Goal: Information Seeking & Learning: Understand process/instructions

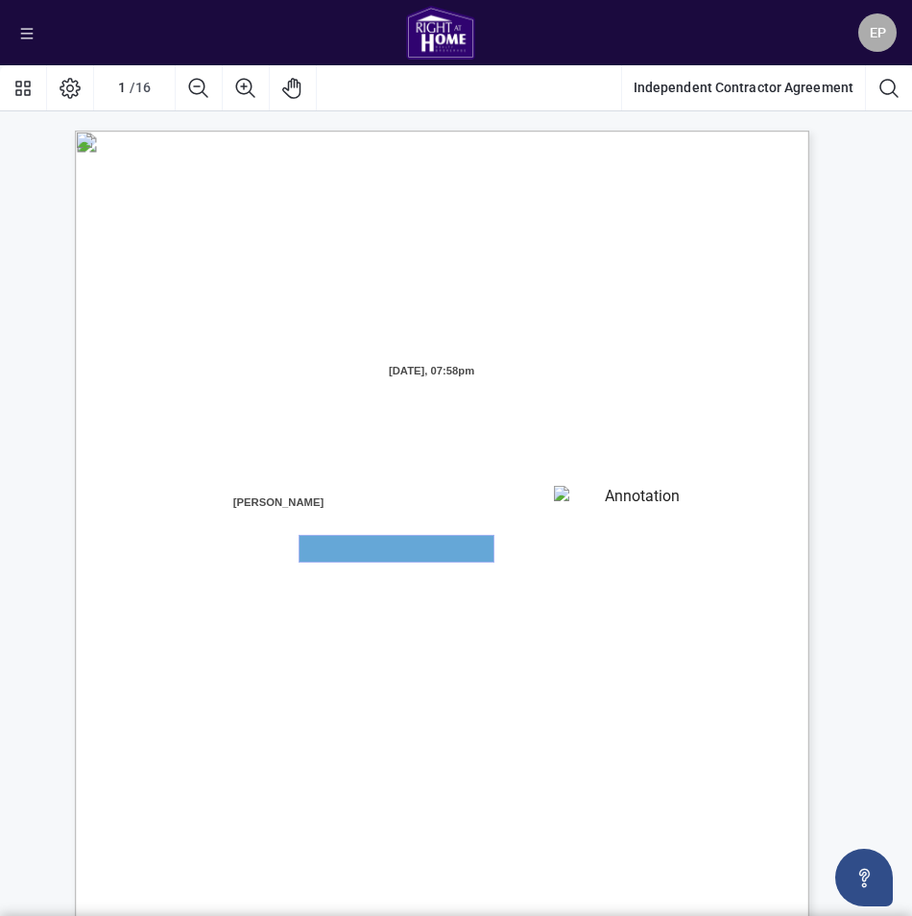
click at [413, 541] on textarea "01JXFR5G7WY784SRRAXFKCWCJR" at bounding box center [396, 549] width 194 height 26
click at [612, 498] on textarea "01JXFR56RBW9B4NE74B50HY96A" at bounding box center [633, 500] width 159 height 29
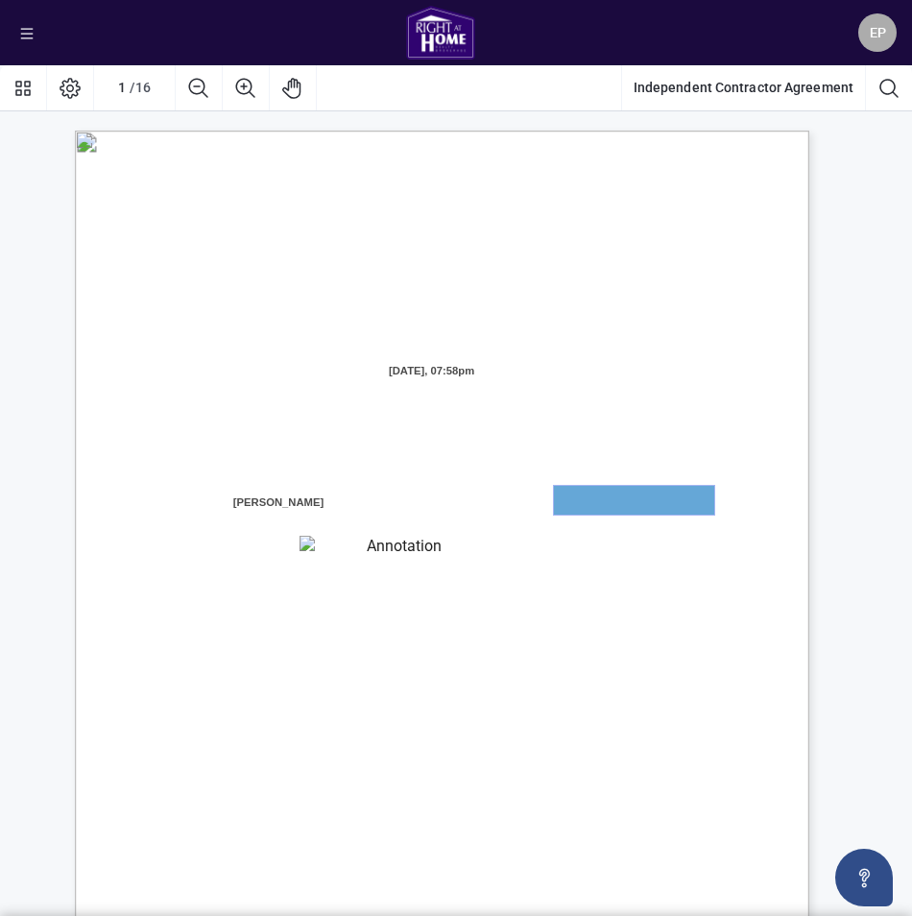
click at [612, 498] on textarea "01JXFR56RBW9B4NE74B50HY96A" at bounding box center [634, 500] width 160 height 29
click at [594, 497] on textarea "01JXFR56RBW9B4NE74B50HY96A" at bounding box center [634, 500] width 160 height 29
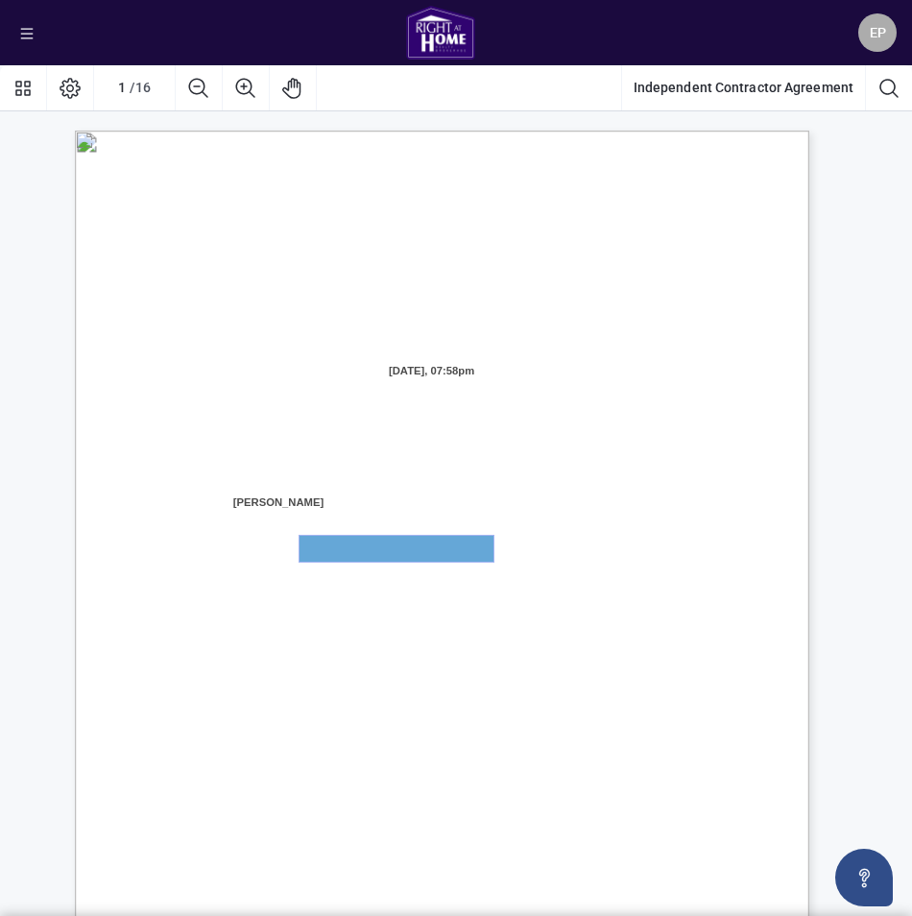
click at [394, 543] on textarea "01JXFR5G7WY784SRRAXFKCWCJR" at bounding box center [396, 549] width 194 height 26
drag, startPoint x: 394, startPoint y: 542, endPoint x: 267, endPoint y: 28, distance: 529.8
click at [267, 28] on div "EP Eleni Partsalidis" at bounding box center [456, 32] width 912 height 65
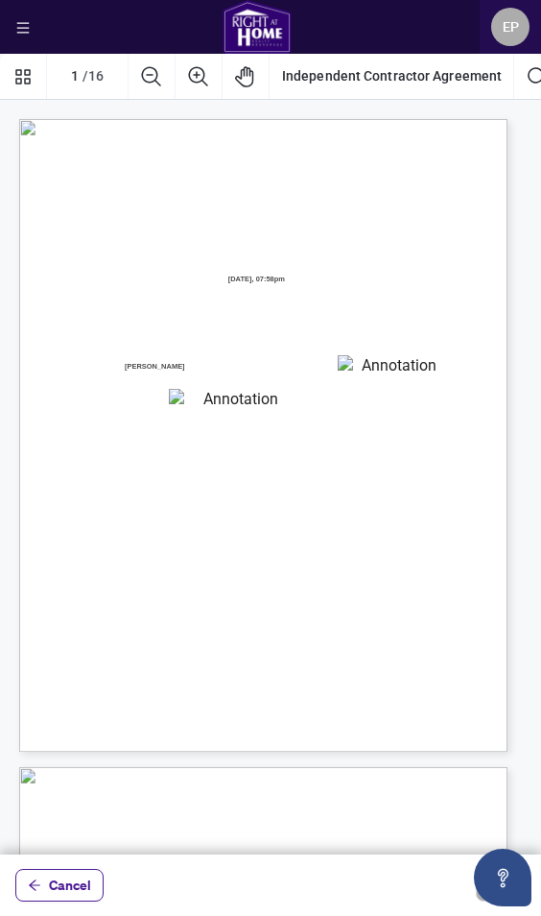
click at [394, 363] on textarea "01JXFR56RBW9B4NE74B50HY96A" at bounding box center [391, 364] width 107 height 19
click at [372, 364] on textarea "01JXFR56RBW9B4NE74B50HY96A" at bounding box center [391, 364] width 107 height 19
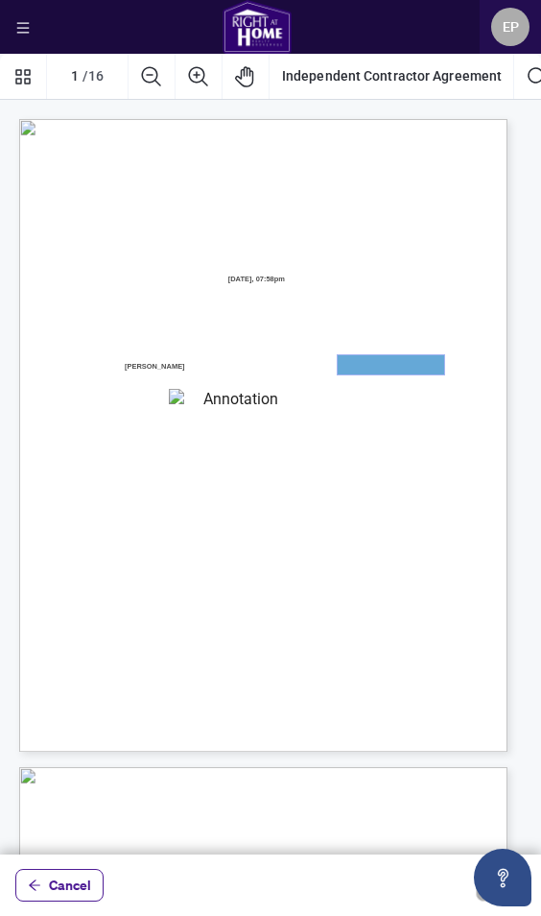
click at [372, 364] on textarea "01JXFR56RBW9B4NE74B50HY96A" at bounding box center [391, 364] width 107 height 19
click at [377, 364] on textarea "01JXFR56RBW9B4NE74B50HY96A" at bounding box center [391, 364] width 107 height 19
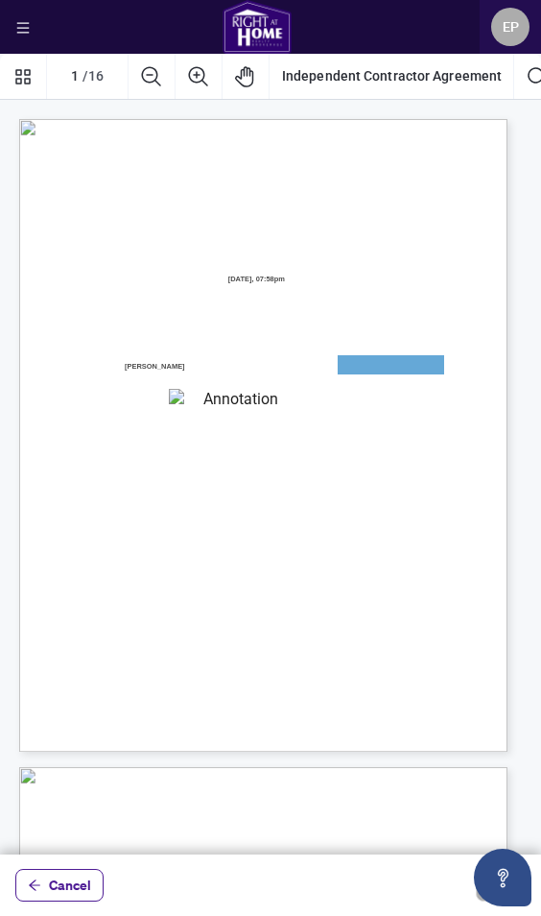
drag, startPoint x: 526, startPoint y: 309, endPoint x: 437, endPoint y: 12, distance: 309.7
click at [437, 12] on div "EP Eleni Partsalidis" at bounding box center [270, 27] width 541 height 54
click at [29, 26] on icon "menu" at bounding box center [22, 27] width 13 height 13
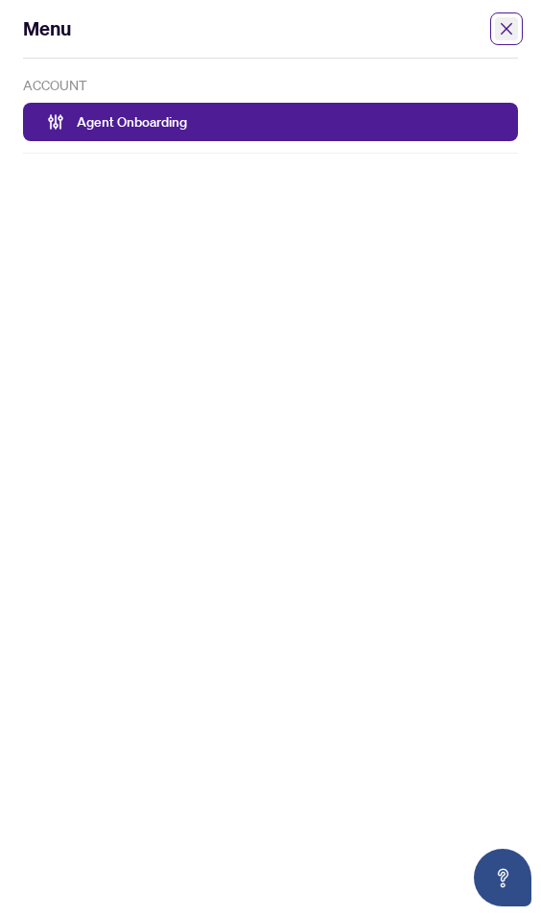
click at [509, 36] on span "close" at bounding box center [506, 28] width 33 height 33
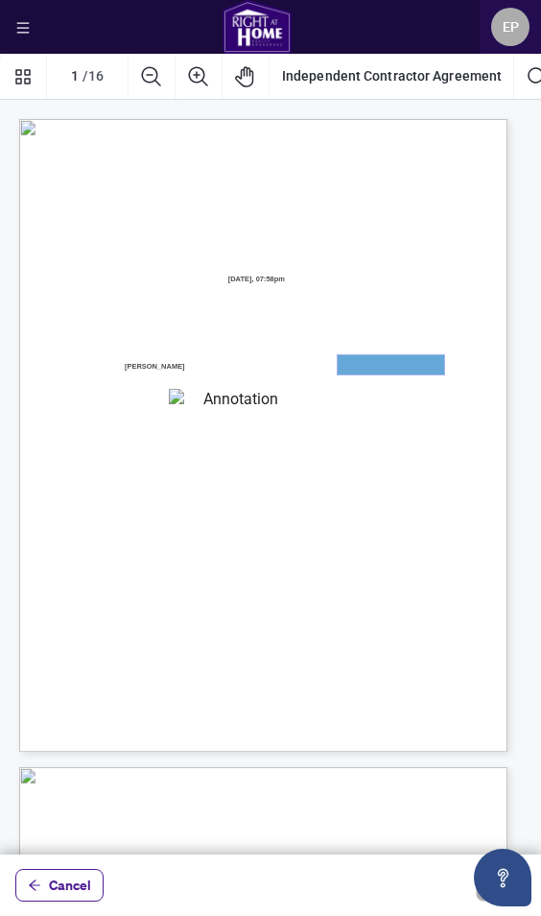
click at [383, 363] on textarea "01JXFR56RBW9B4NE74B50HY96A" at bounding box center [391, 364] width 107 height 19
drag, startPoint x: 383, startPoint y: 363, endPoint x: 356, endPoint y: 362, distance: 26.9
click at [356, 362] on textarea "01JXFR56RBW9B4NE74B50HY96A" at bounding box center [391, 364] width 107 height 19
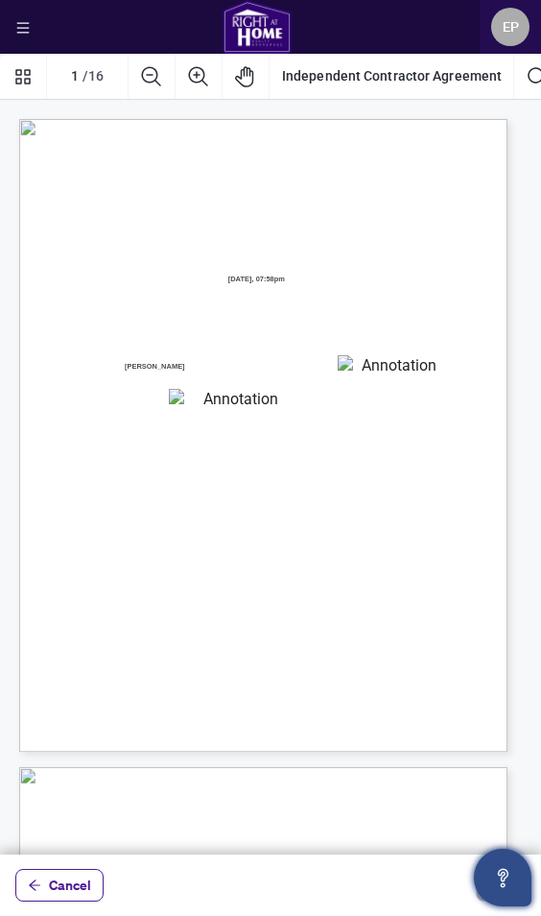
click at [491, 875] on icon "Open asap" at bounding box center [503, 878] width 24 height 24
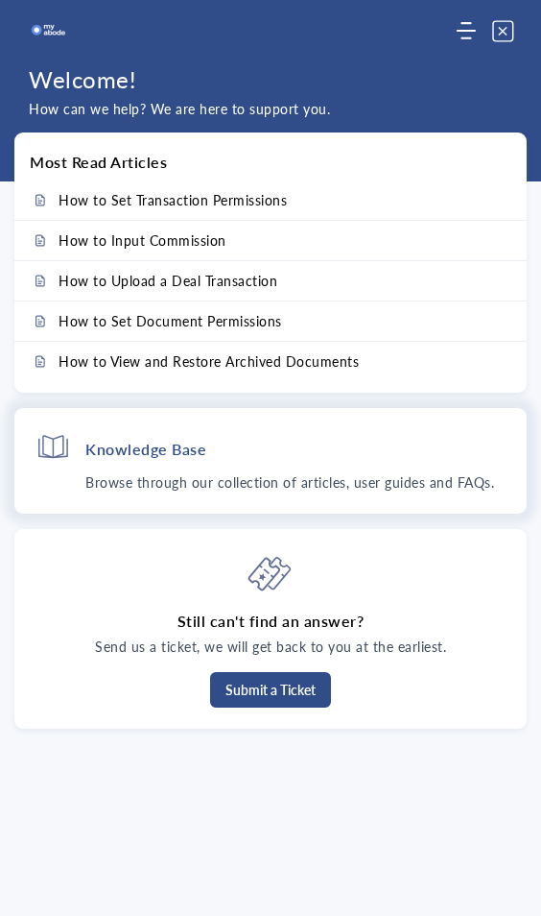
click at [473, 482] on p "Browse through our collection of articles, user guides and FAQs." at bounding box center [295, 482] width 420 height 20
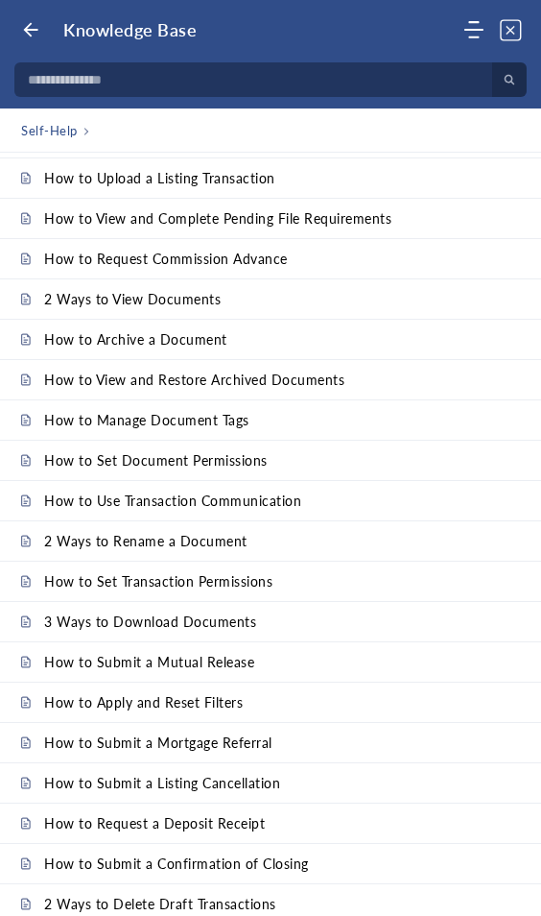
scroll to position [380, 0]
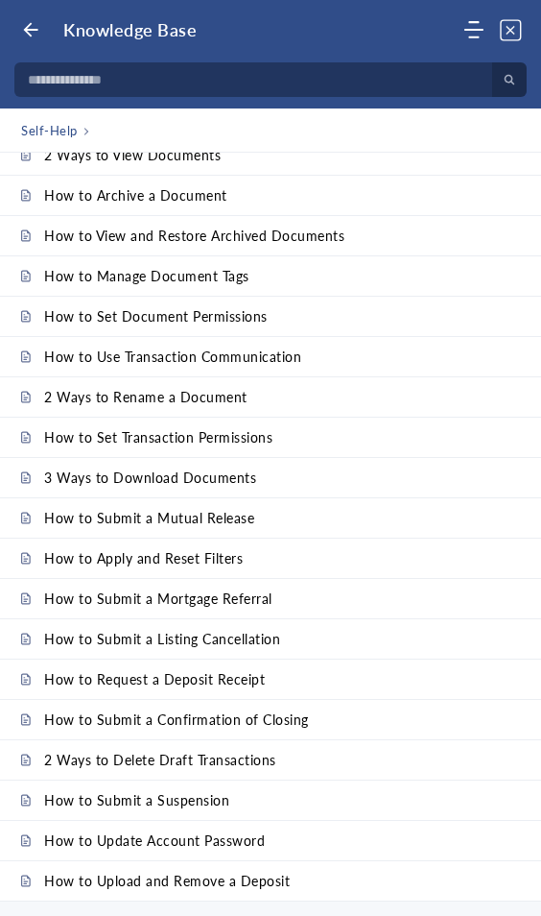
click at [234, 21] on div "Knowledge Base" at bounding box center [241, 29] width 441 height 21
click at [28, 29] on icon "Back" at bounding box center [30, 29] width 19 height 19
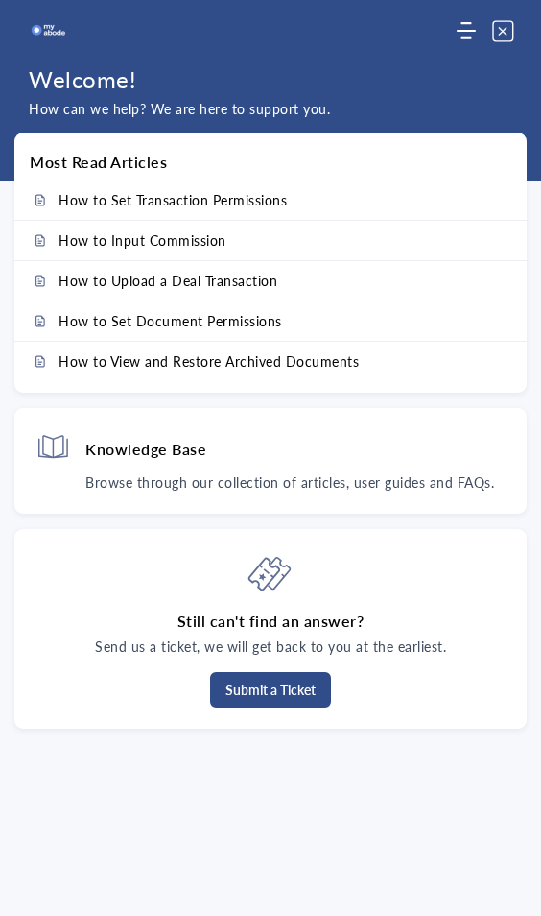
click at [469, 32] on use "Modules Menu" at bounding box center [466, 30] width 19 height 17
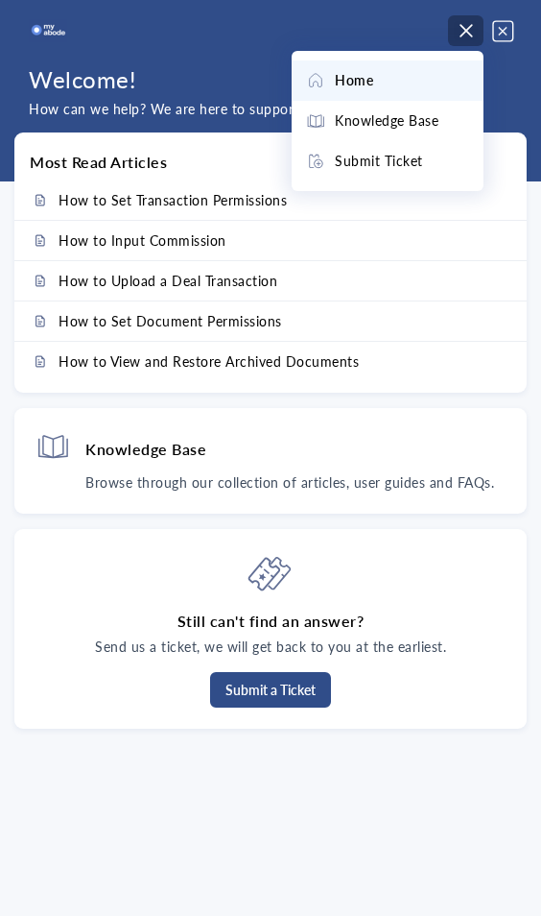
click at [364, 77] on span "Home" at bounding box center [354, 80] width 38 height 21
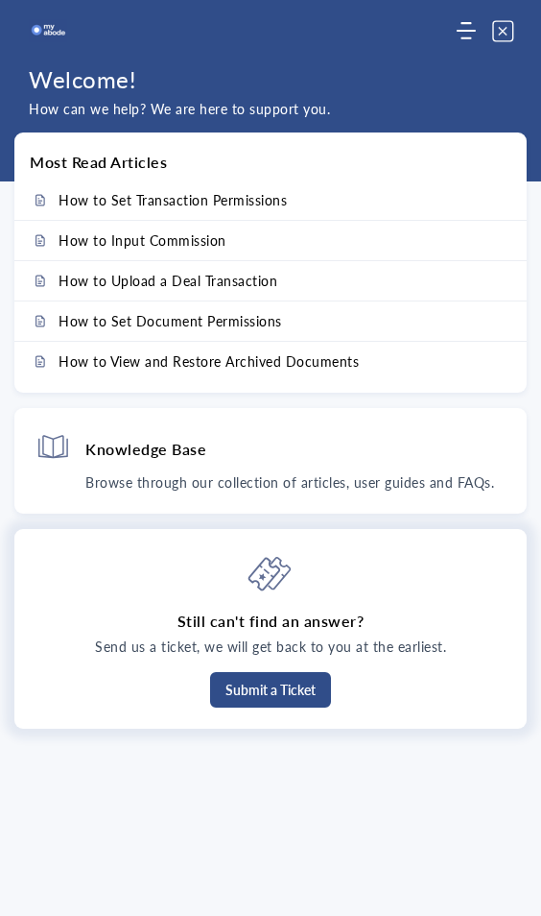
click at [404, 561] on div "Still can't find an answer? Send us a ticket, we will get back to you at the ea…" at bounding box center [270, 629] width 513 height 200
